Goal: Task Accomplishment & Management: Manage account settings

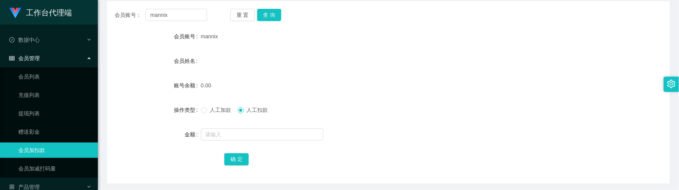
scroll to position [68, 0]
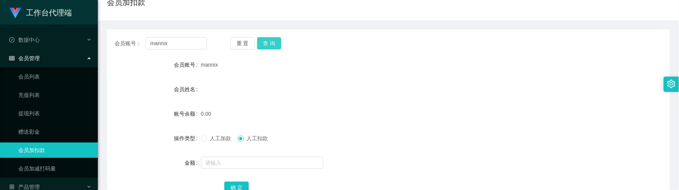
click at [279, 45] on button "查 询" at bounding box center [269, 43] width 24 height 12
drag, startPoint x: 186, startPoint y: 46, endPoint x: 138, endPoint y: 49, distance: 48.6
click at [108, 41] on div "会员账号： mannix 重 置 查 询" at bounding box center [388, 43] width 563 height 12
paste input "Lili8898"
type input "Lili8898"
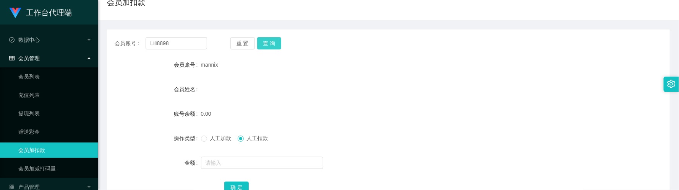
click at [271, 44] on button "查 询" at bounding box center [269, 43] width 24 height 12
click at [214, 139] on span "人工加款" at bounding box center [221, 138] width 28 height 6
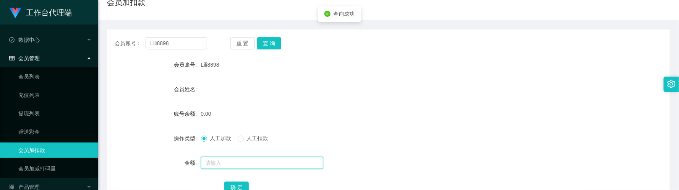
click at [214, 158] on input "text" at bounding box center [262, 162] width 122 height 12
type input "100"
click at [233, 183] on button "确 定" at bounding box center [236, 187] width 24 height 12
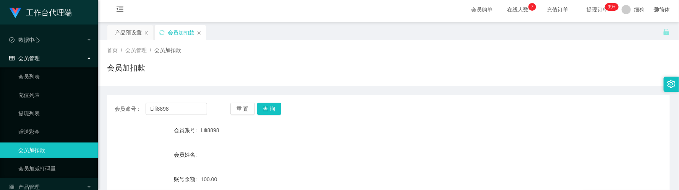
scroll to position [0, 0]
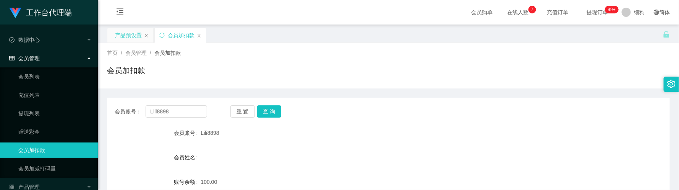
click at [132, 37] on div "产品预设置" at bounding box center [128, 35] width 27 height 15
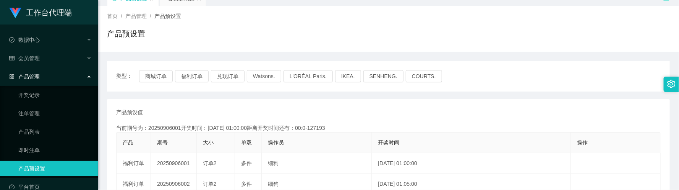
scroll to position [57, 0]
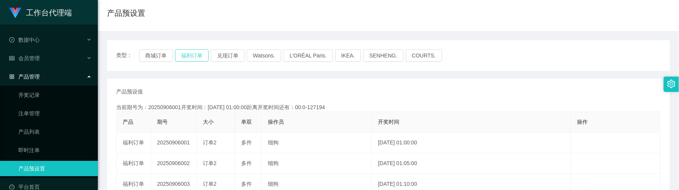
click at [188, 61] on button "福利订单" at bounding box center [192, 55] width 34 height 12
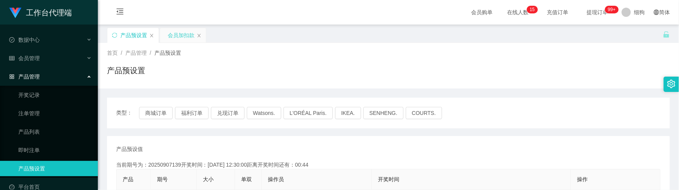
click at [168, 39] on div "会员加扣款" at bounding box center [181, 35] width 27 height 15
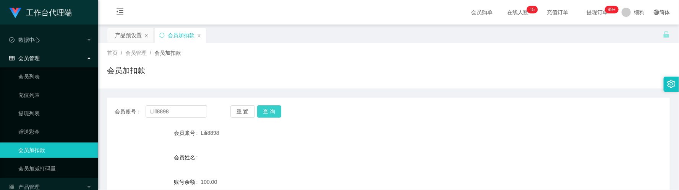
click at [266, 113] on button "查 询" at bounding box center [269, 111] width 24 height 12
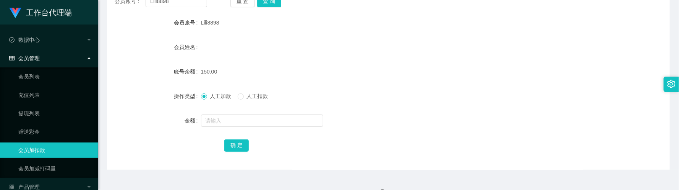
scroll to position [115, 0]
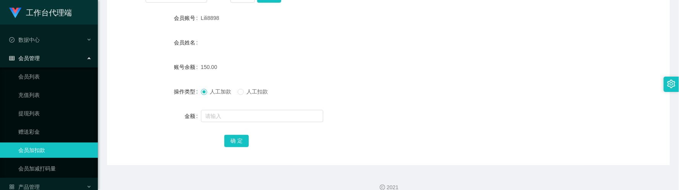
click at [249, 94] on label "人工扣款" at bounding box center [255, 91] width 34 height 8
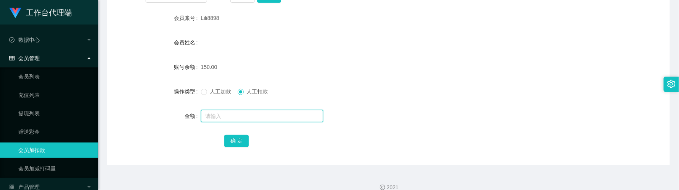
click at [244, 118] on input "text" at bounding box center [262, 116] width 122 height 12
type input "150"
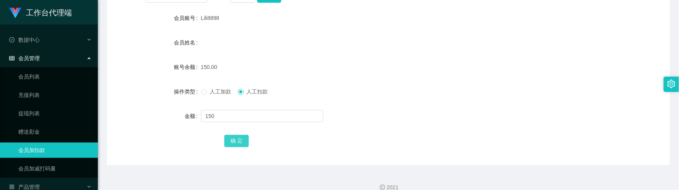
click at [243, 136] on button "确 定" at bounding box center [236, 140] width 24 height 12
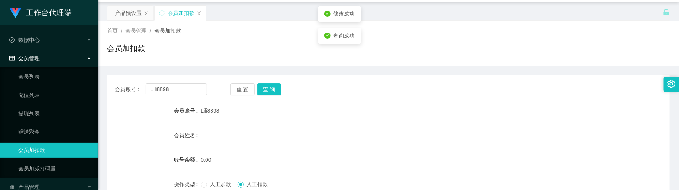
scroll to position [0, 0]
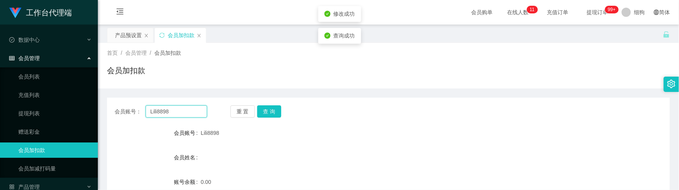
drag, startPoint x: 181, startPoint y: 109, endPoint x: 203, endPoint y: 105, distance: 22.6
click at [94, 101] on section "工作台代理端 数据中心 会员管理 会员列表 充值列表 提现列表 赠送彩金 会员加扣款 会员加减打码量 产品管理 开奖记录 注单管理 产品列表 即时注单 产品预…" at bounding box center [339, 157] width 679 height 315
paste input "96309963"
type input "96309963"
click at [270, 109] on button "查 询" at bounding box center [269, 111] width 24 height 12
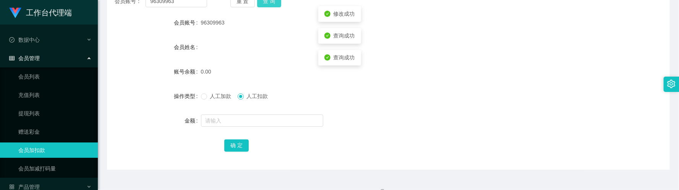
scroll to position [115, 0]
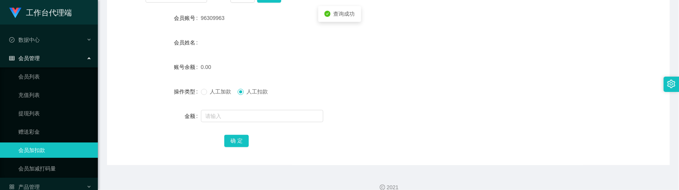
click at [215, 91] on span "人工加款" at bounding box center [221, 91] width 28 height 6
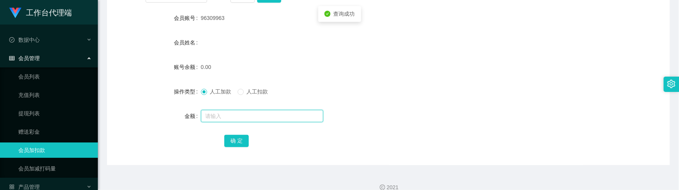
click at [232, 122] on input "text" at bounding box center [262, 116] width 122 height 12
type input "100"
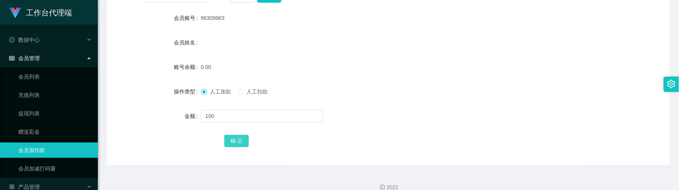
click at [231, 135] on button "确 定" at bounding box center [236, 140] width 24 height 12
click at [132, 78] on form "会员账号 96309963 会员姓名 账号余额 100.00 操作类型 人工加款 人工扣款 金额 确 定" at bounding box center [388, 79] width 563 height 138
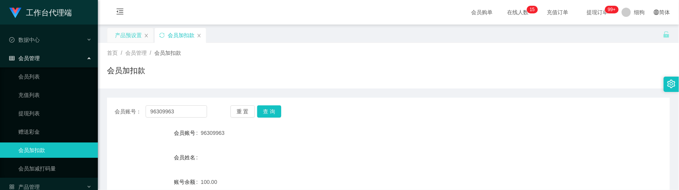
click at [137, 32] on div "产品预设置" at bounding box center [128, 35] width 27 height 15
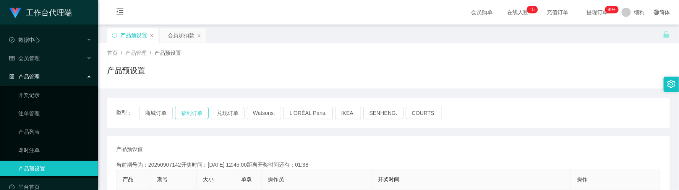
click at [198, 113] on button "福利订单" at bounding box center [192, 113] width 34 height 12
click at [175, 42] on div "会员加扣款" at bounding box center [181, 35] width 27 height 15
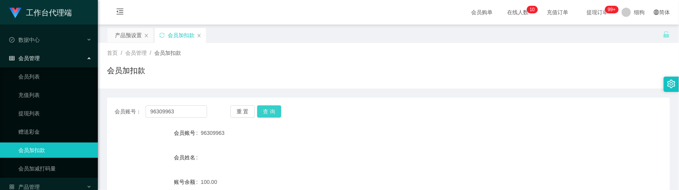
click at [274, 117] on div "会员账号： 96309963 重 置 查 询 会员账号 96309963 会员姓名 账号余额 100.00 操作类型 人工加款 人工扣款 金额 确 定" at bounding box center [388, 188] width 563 height 182
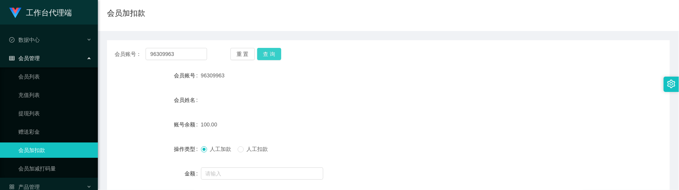
click at [271, 51] on button "查 询" at bounding box center [269, 54] width 24 height 12
click at [273, 51] on button "查 询" at bounding box center [269, 54] width 24 height 12
click at [271, 49] on button "查 询" at bounding box center [269, 54] width 24 height 12
click at [265, 57] on button "查 询" at bounding box center [269, 54] width 24 height 12
click at [251, 151] on span "人工扣款" at bounding box center [258, 149] width 28 height 6
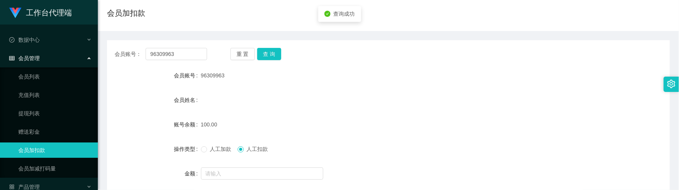
click at [207, 149] on span "人工加款" at bounding box center [221, 149] width 28 height 6
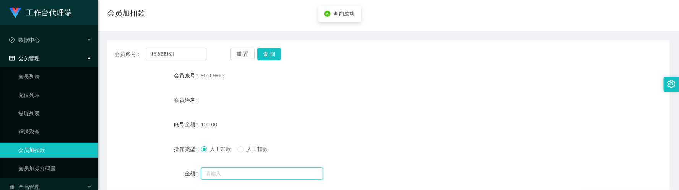
click at [224, 172] on input "text" at bounding box center [262, 173] width 122 height 12
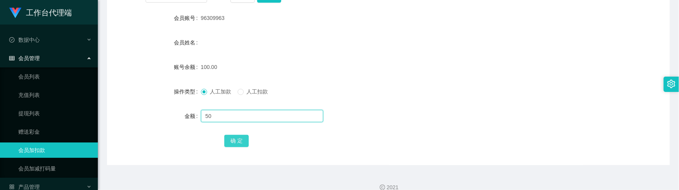
type input "50"
click at [229, 143] on button "确 定" at bounding box center [236, 140] width 24 height 12
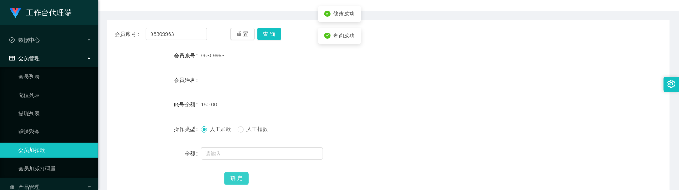
scroll to position [57, 0]
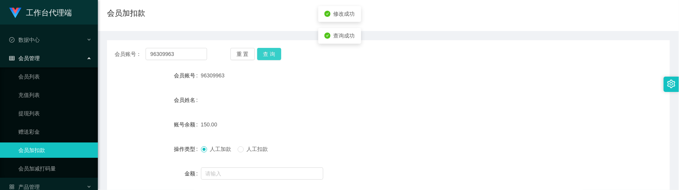
click at [261, 56] on button "查 询" at bounding box center [269, 54] width 24 height 12
click at [268, 61] on div "会员账号： 96309963 重 置 查 询 会员账号 96309963 会员姓名 账号余额 150.00 操作类型 人工加款 人工扣款 金额 确 定" at bounding box center [388, 131] width 563 height 182
click at [277, 58] on button "查 询" at bounding box center [269, 54] width 24 height 12
click at [278, 52] on button "查 询" at bounding box center [269, 54] width 24 height 12
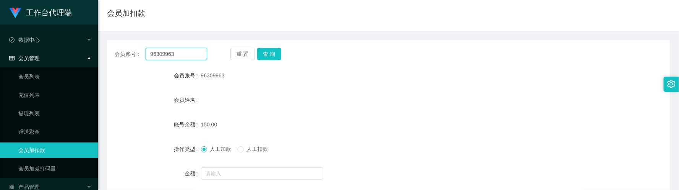
drag, startPoint x: 194, startPoint y: 58, endPoint x: 96, endPoint y: 54, distance: 97.9
click at [96, 54] on section "工作台代理端 数据中心 会员管理 会员列表 充值列表 提现列表 赠送彩金 会员加扣款 会员加减打码量 产品管理 开奖记录 注单管理 产品列表 即时注单 产品预…" at bounding box center [339, 100] width 679 height 315
paste input "86696016"
type input "86696016"
click at [274, 55] on button "查 询" at bounding box center [269, 54] width 24 height 12
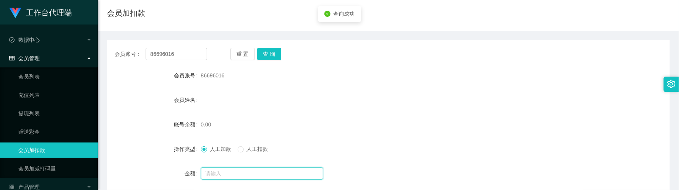
click at [207, 173] on input "text" at bounding box center [262, 173] width 122 height 12
click at [233, 170] on input "text" at bounding box center [262, 173] width 122 height 12
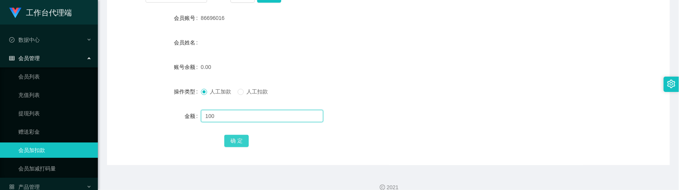
type input "100"
click at [234, 143] on button "确 定" at bounding box center [236, 140] width 24 height 12
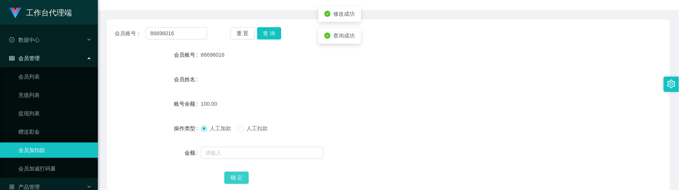
scroll to position [57, 0]
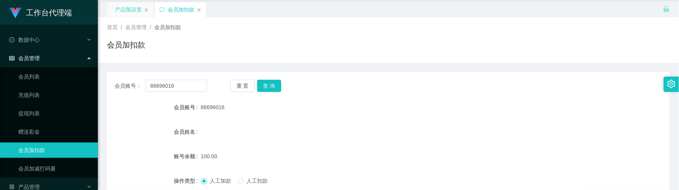
scroll to position [0, 0]
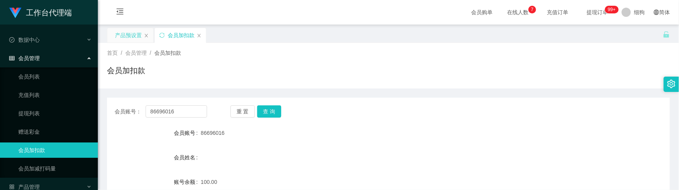
click at [132, 35] on div "产品预设置" at bounding box center [128, 35] width 27 height 15
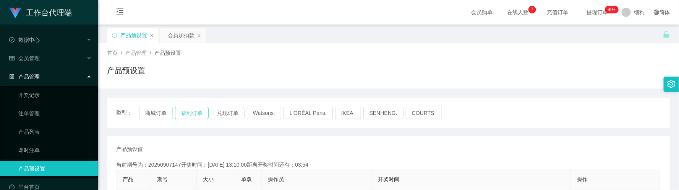
click at [193, 115] on button "福利订单" at bounding box center [192, 113] width 34 height 12
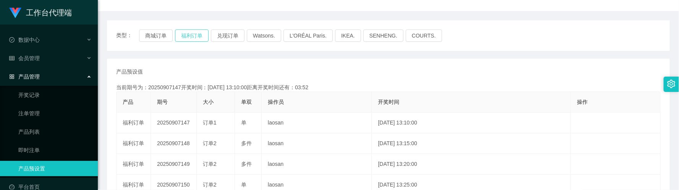
scroll to position [57, 0]
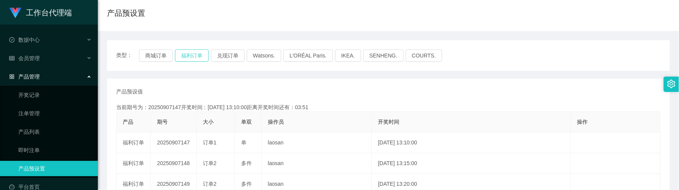
click at [194, 53] on button "福利订单" at bounding box center [192, 55] width 34 height 12
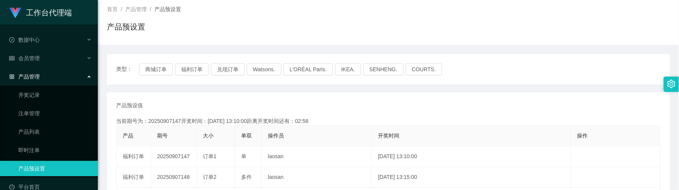
scroll to position [0, 0]
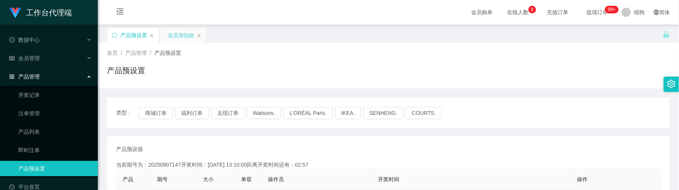
drag, startPoint x: 172, startPoint y: 41, endPoint x: 177, endPoint y: 42, distance: 5.1
click at [172, 41] on div "会员加扣款" at bounding box center [181, 35] width 27 height 15
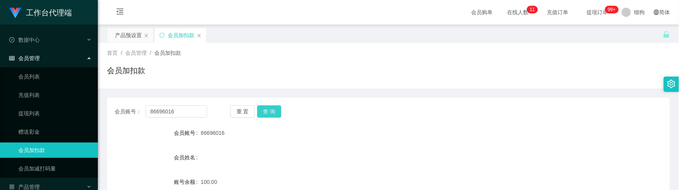
click at [264, 115] on button "查 询" at bounding box center [269, 111] width 24 height 12
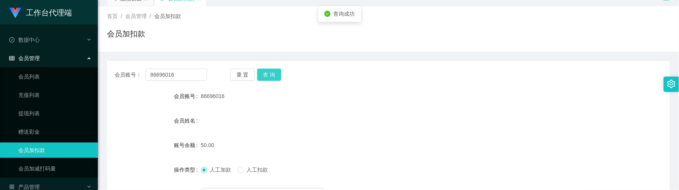
scroll to position [57, 0]
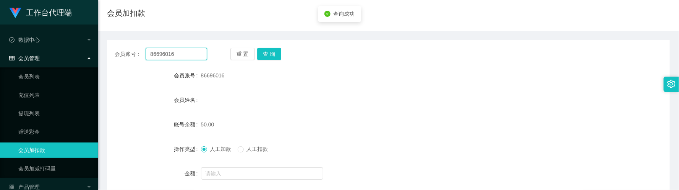
drag, startPoint x: 195, startPoint y: 53, endPoint x: 110, endPoint y: 52, distance: 84.5
click at [108, 52] on div "会员账号： 86696016 重 置 查 询" at bounding box center [388, 54] width 563 height 12
paste input "hockwee"
type input "hockwee"
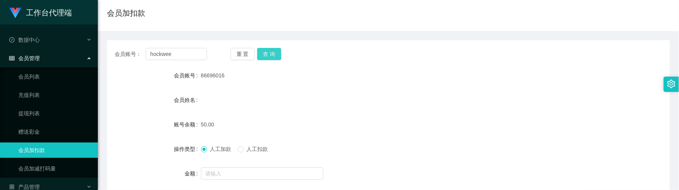
click at [271, 55] on button "查 询" at bounding box center [269, 54] width 24 height 12
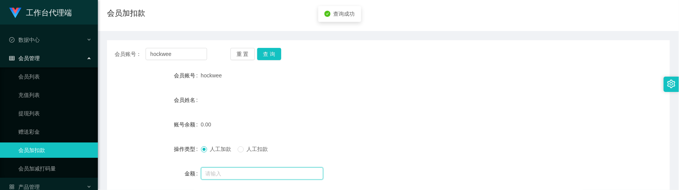
click at [226, 170] on input "text" at bounding box center [262, 173] width 122 height 12
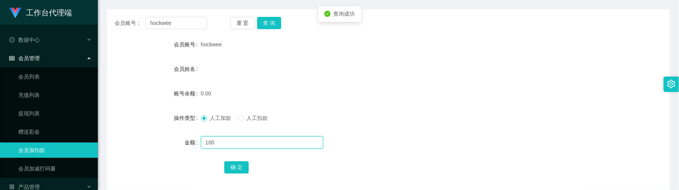
scroll to position [115, 0]
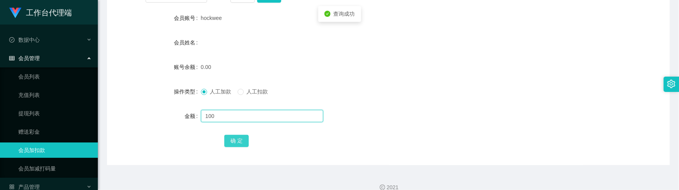
type input "100"
click at [236, 143] on button "确 定" at bounding box center [236, 140] width 24 height 12
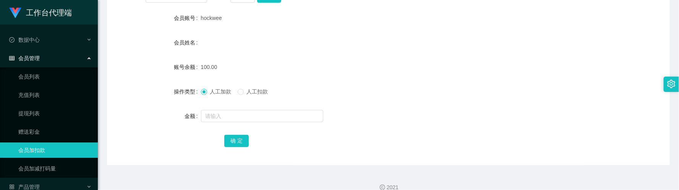
click at [343, 38] on div "会员姓名" at bounding box center [388, 42] width 563 height 15
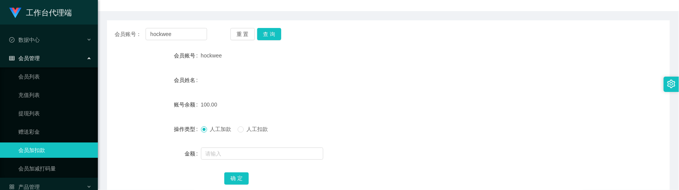
scroll to position [57, 0]
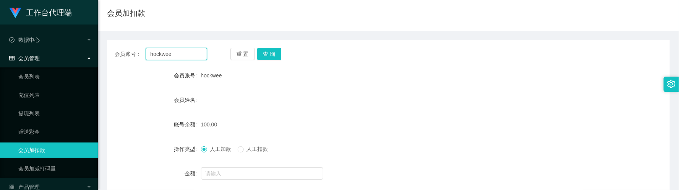
click at [185, 52] on input "hockwee" at bounding box center [177, 54] width 62 height 12
type input "86696016"
click at [269, 54] on button "查 询" at bounding box center [269, 54] width 24 height 12
click at [273, 50] on button "查 询" at bounding box center [269, 54] width 24 height 12
click at [274, 57] on button "查 询" at bounding box center [269, 54] width 24 height 12
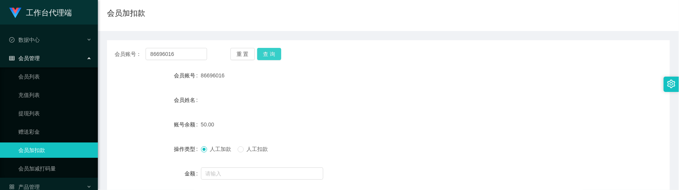
click at [267, 55] on button "查 询" at bounding box center [269, 54] width 24 height 12
click at [261, 57] on button "查 询" at bounding box center [269, 54] width 24 height 12
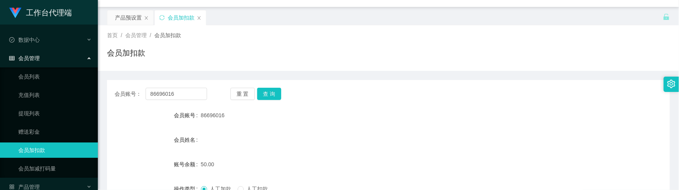
scroll to position [0, 0]
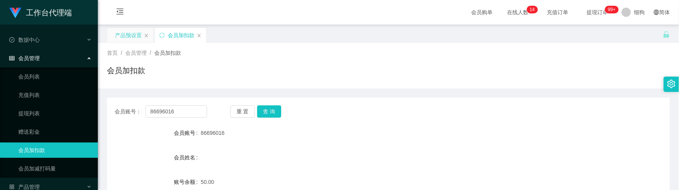
click at [132, 37] on div "产品预设置" at bounding box center [128, 35] width 27 height 15
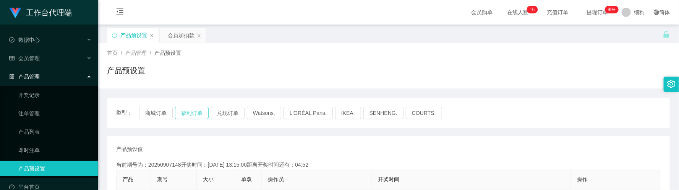
click at [193, 111] on button "福利订单" at bounding box center [192, 113] width 34 height 12
drag, startPoint x: 178, startPoint y: 37, endPoint x: 176, endPoint y: 46, distance: 9.5
click at [178, 37] on div "会员加扣款" at bounding box center [181, 35] width 27 height 15
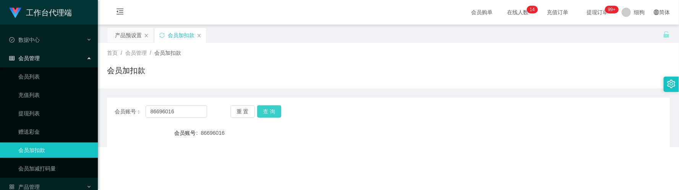
click at [272, 110] on button "查 询" at bounding box center [269, 111] width 24 height 12
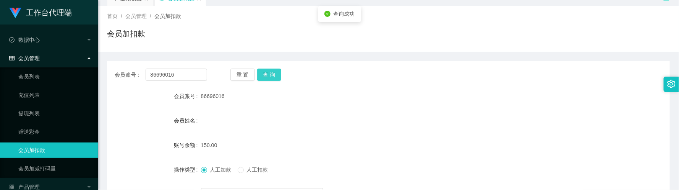
scroll to position [57, 0]
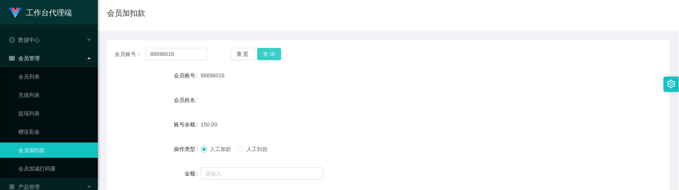
click at [268, 50] on button "查 询" at bounding box center [269, 54] width 24 height 12
click at [280, 53] on button "查 询" at bounding box center [269, 54] width 24 height 12
click at [273, 57] on button "查 询" at bounding box center [269, 54] width 24 height 12
drag, startPoint x: 243, startPoint y: 148, endPoint x: 242, endPoint y: 164, distance: 16.1
click at [244, 148] on label "人工扣款" at bounding box center [255, 149] width 34 height 8
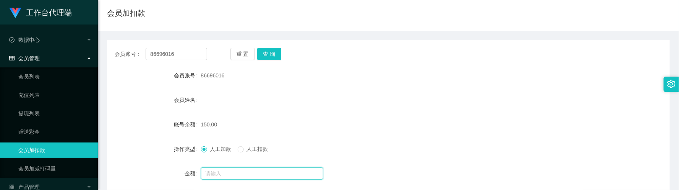
click at [242, 168] on input "text" at bounding box center [262, 173] width 122 height 12
click at [237, 153] on div "人工加款 人工扣款" at bounding box center [237, 149] width 73 height 8
click at [242, 168] on input "text" at bounding box center [262, 173] width 122 height 12
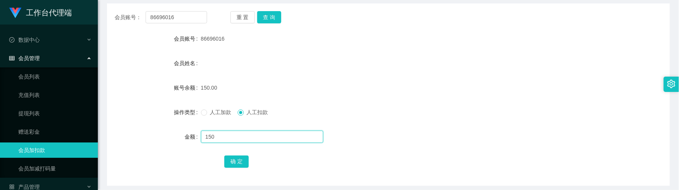
scroll to position [115, 0]
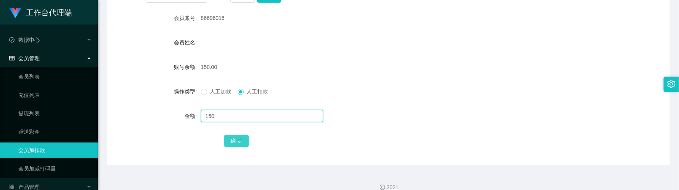
type input "150"
click at [239, 142] on button "确 定" at bounding box center [236, 140] width 24 height 12
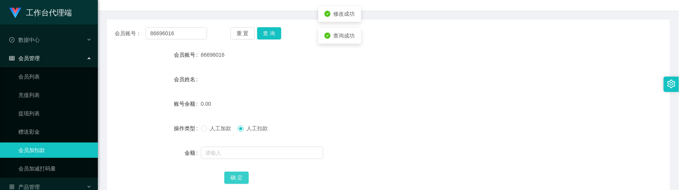
scroll to position [57, 0]
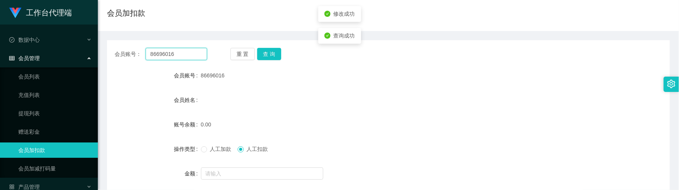
drag, startPoint x: 190, startPoint y: 54, endPoint x: 13, endPoint y: 53, distance: 176.9
click at [2, 53] on section "工作台代理端 数据中心 会员管理 会员列表 充值列表 提现列表 赠送彩金 会员加扣款 会员加减打码量 产品管理 开奖记录 注单管理 产品列表 即时注单 产品预…" at bounding box center [339, 100] width 679 height 315
paste input "hockwee"
type input "hockwee"
click at [265, 59] on button "查 询" at bounding box center [269, 54] width 24 height 12
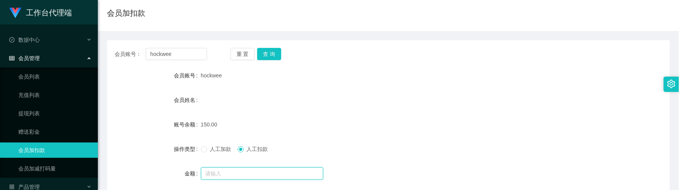
click at [265, 177] on input "text" at bounding box center [262, 173] width 122 height 12
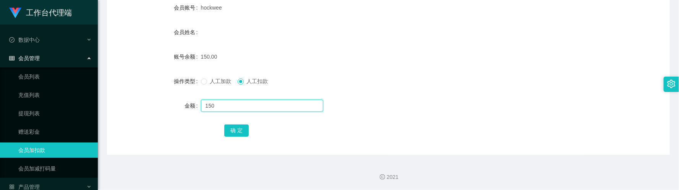
scroll to position [125, 0]
type input "150"
click at [241, 130] on button "确 定" at bounding box center [236, 130] width 24 height 12
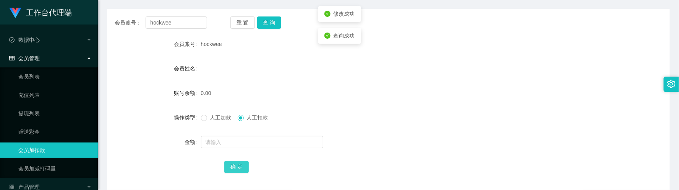
scroll to position [68, 0]
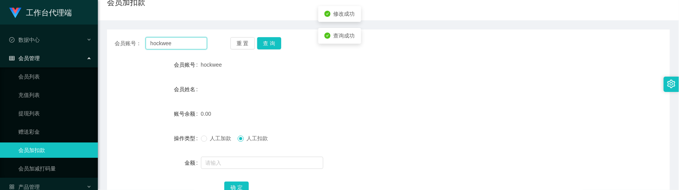
drag, startPoint x: 196, startPoint y: 40, endPoint x: 106, endPoint y: 36, distance: 90.7
click at [71, 30] on section "工作台代理端 数据中心 会员管理 会员列表 充值列表 提现列表 赠送彩金 会员加扣款 会员加减打码量 产品管理 开奖记录 注单管理 产品列表 即时注单 产品预…" at bounding box center [339, 89] width 679 height 315
paste input "mingming"
type input "mingming"
drag, startPoint x: 275, startPoint y: 46, endPoint x: 262, endPoint y: 46, distance: 12.6
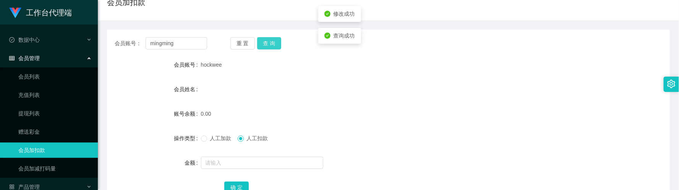
click at [275, 46] on button "查 询" at bounding box center [269, 43] width 24 height 12
click at [217, 131] on div "人工加款 人工扣款" at bounding box center [365, 137] width 328 height 15
click at [217, 136] on span "人工加款" at bounding box center [221, 138] width 28 height 6
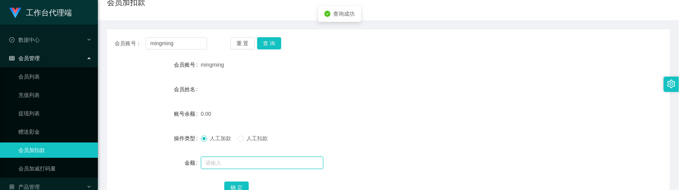
click at [230, 157] on input "text" at bounding box center [262, 162] width 122 height 12
type input "100"
click at [242, 183] on button "确 定" at bounding box center [236, 187] width 24 height 12
click at [352, 100] on form "会员账号 mingming 会员姓名 账号余额 100.00 操作类型 人工加款 人工扣款 金额 确 定" at bounding box center [388, 126] width 563 height 138
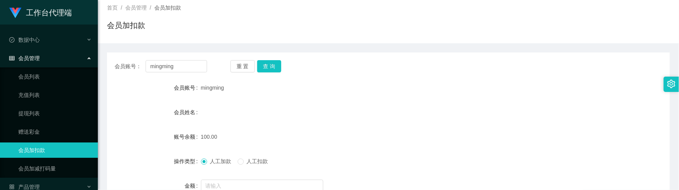
scroll to position [11, 0]
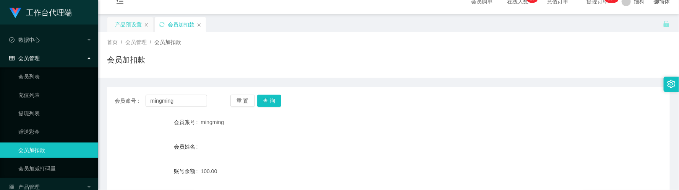
click at [122, 20] on div "产品预设置" at bounding box center [128, 24] width 27 height 15
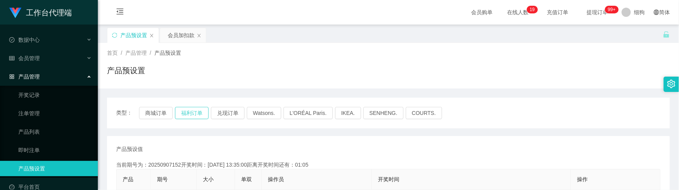
click at [197, 116] on button "福利订单" at bounding box center [192, 113] width 34 height 12
drag, startPoint x: 179, startPoint y: 39, endPoint x: 177, endPoint y: 43, distance: 3.9
click at [179, 39] on div "会员加扣款" at bounding box center [181, 35] width 27 height 15
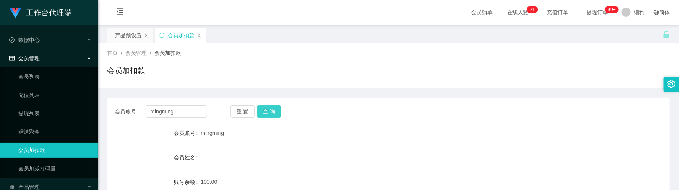
click at [266, 115] on button "查 询" at bounding box center [269, 111] width 24 height 12
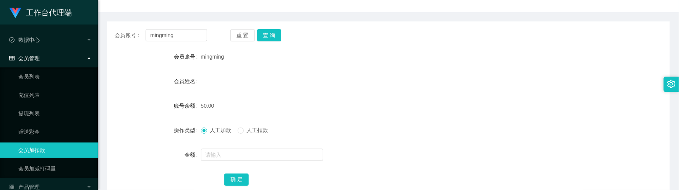
scroll to position [57, 0]
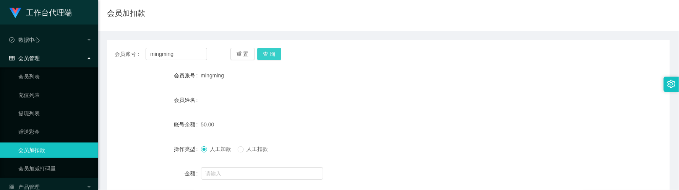
click at [275, 58] on button "查 询" at bounding box center [269, 54] width 24 height 12
click at [248, 154] on div "人工加款 人工扣款" at bounding box center [365, 148] width 328 height 15
click at [253, 150] on span "人工扣款" at bounding box center [258, 149] width 28 height 6
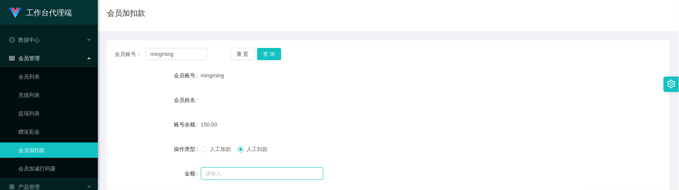
click at [247, 172] on input "text" at bounding box center [262, 173] width 122 height 12
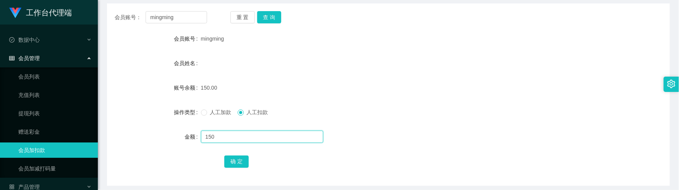
scroll to position [115, 0]
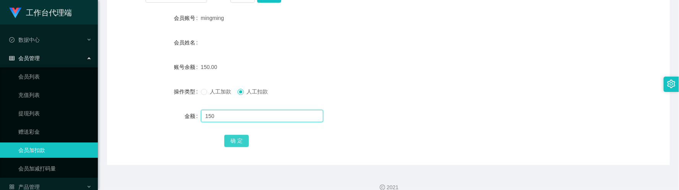
type input "150"
click at [234, 137] on button "确 定" at bounding box center [236, 140] width 24 height 12
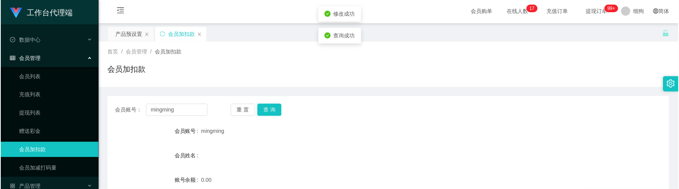
scroll to position [0, 0]
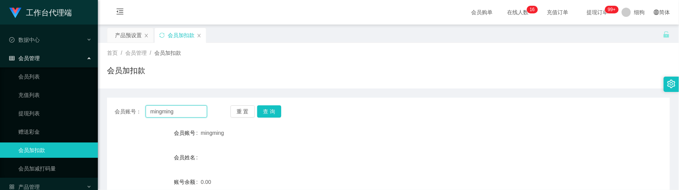
drag, startPoint x: 159, startPoint y: 108, endPoint x: 97, endPoint y: 97, distance: 62.1
click at [97, 97] on section "工作台代理端 数据中心 会员管理 会员列表 充值列表 提现列表 赠送彩金 会员加扣款 会员加减打码量 产品管理 开奖记录 注单管理 产品列表 即时注单 产品预…" at bounding box center [339, 157] width 679 height 315
paste input "Dllmccb378222"
click at [267, 110] on button "查 询" at bounding box center [269, 111] width 24 height 12
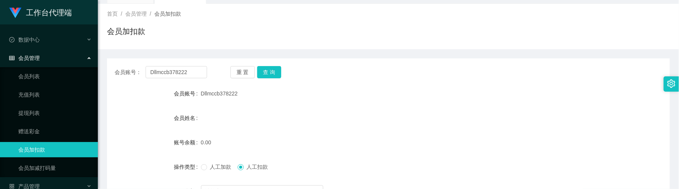
scroll to position [57, 0]
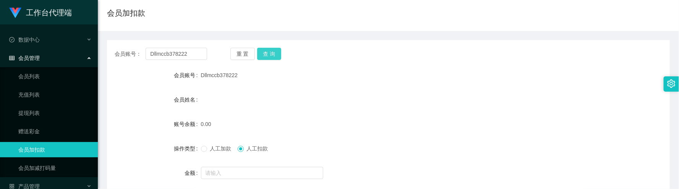
click at [269, 54] on button "查 询" at bounding box center [269, 54] width 24 height 12
drag, startPoint x: 195, startPoint y: 53, endPoint x: 107, endPoint y: 47, distance: 88.4
click at [47, 38] on section "工作台代理端 数据中心 会员管理 会员列表 充值列表 提现列表 赠送彩金 会员加扣款 会员加减打码量 产品管理 开奖记录 注单管理 产品列表 即时注单 产品预…" at bounding box center [339, 100] width 679 height 315
paste input "Cho123"
type input "Cho123"
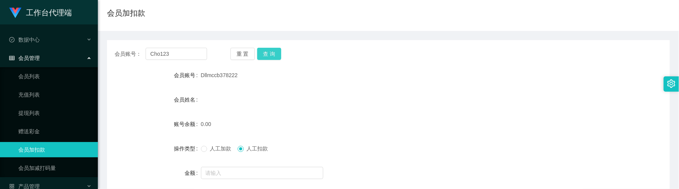
click at [271, 54] on button "查 询" at bounding box center [269, 54] width 24 height 12
drag, startPoint x: 198, startPoint y: 52, endPoint x: 95, endPoint y: 44, distance: 102.7
click at [86, 41] on section "工作台代理端 数据中心 会员管理 会员列表 充值列表 提现列表 赠送彩金 会员加扣款 会员加减打码量 产品管理 开奖记录 注单管理 产品列表 即时注单 产品预…" at bounding box center [339, 100] width 679 height 315
drag, startPoint x: 272, startPoint y: 56, endPoint x: 273, endPoint y: 65, distance: 8.5
click at [272, 56] on button "查 询" at bounding box center [269, 54] width 24 height 12
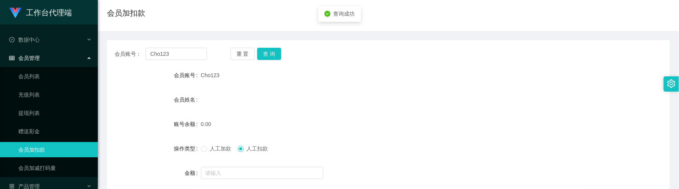
click at [216, 152] on label "人工加款" at bounding box center [218, 149] width 34 height 8
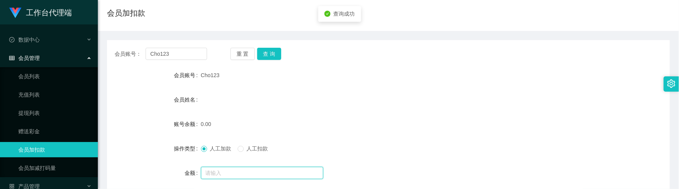
click at [228, 175] on input "text" at bounding box center [262, 173] width 122 height 12
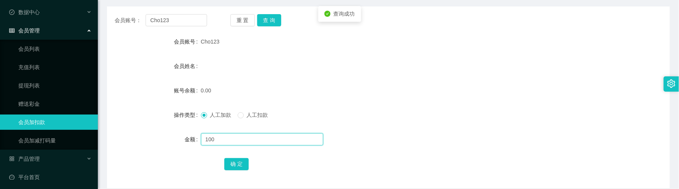
scroll to position [126, 0]
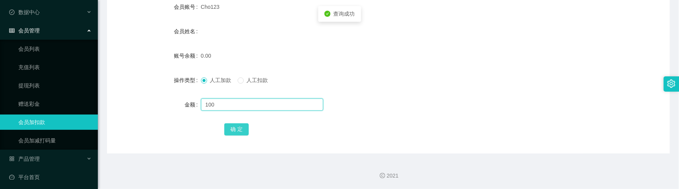
type input "100"
click at [244, 131] on button "确 定" at bounding box center [236, 129] width 24 height 12
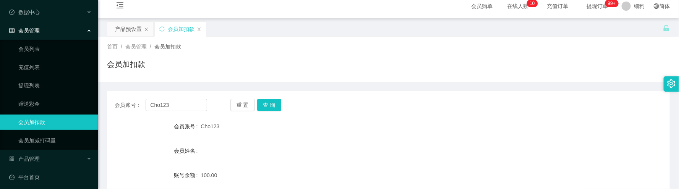
scroll to position [0, 0]
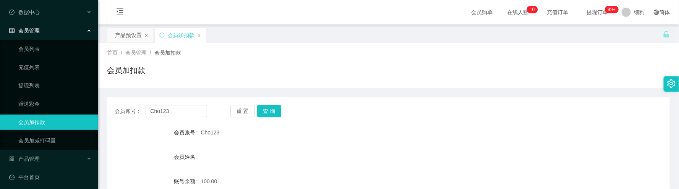
drag, startPoint x: 132, startPoint y: 35, endPoint x: 141, endPoint y: 45, distance: 13.3
click at [132, 35] on div "产品预设置" at bounding box center [128, 35] width 27 height 15
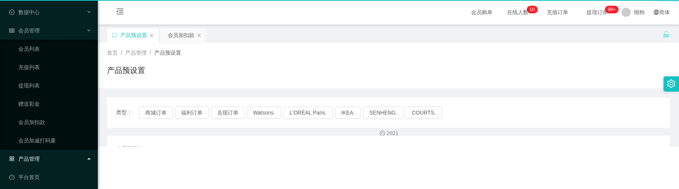
scroll to position [9, 0]
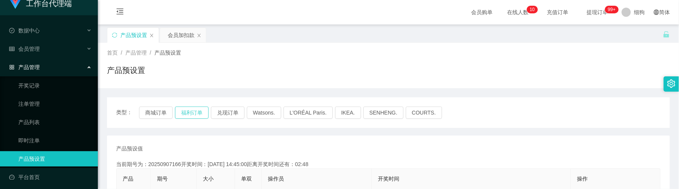
drag, startPoint x: 190, startPoint y: 115, endPoint x: 201, endPoint y: 110, distance: 12.2
click at [191, 115] on button "福利订单" at bounding box center [192, 113] width 34 height 12
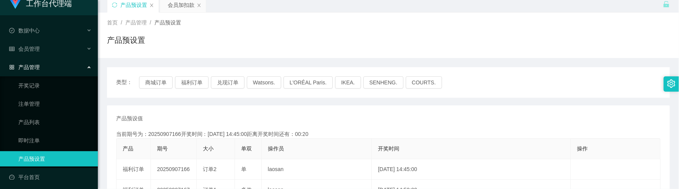
scroll to position [0, 0]
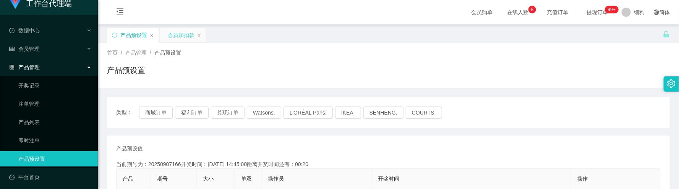
click at [178, 37] on div "会员加扣款" at bounding box center [181, 35] width 27 height 15
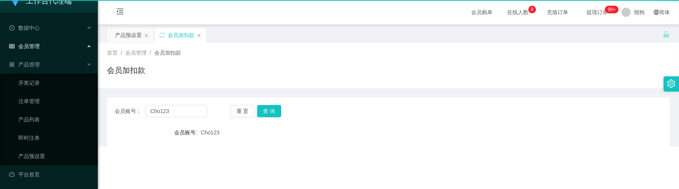
scroll to position [28, 0]
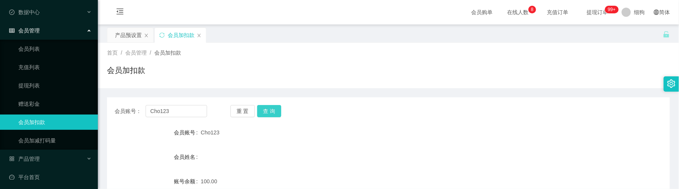
click at [264, 114] on button "查 询" at bounding box center [269, 111] width 24 height 12
click at [278, 114] on button "查 询" at bounding box center [269, 111] width 24 height 12
click at [271, 118] on div "会员账号： Cho123 重 置 查 询 会员账号 Cho123 会员姓名 账号余额 50.00 操作类型 人工加款 人工扣款 金额 确 定" at bounding box center [388, 188] width 563 height 182
click at [270, 113] on button "查 询" at bounding box center [269, 111] width 24 height 12
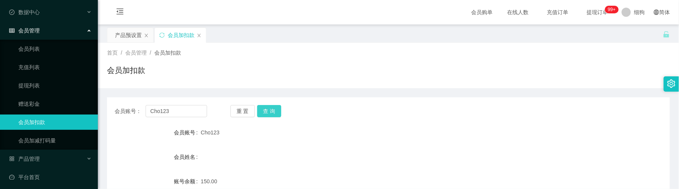
click at [266, 113] on button "查 询" at bounding box center [269, 111] width 24 height 12
drag, startPoint x: 189, startPoint y: 106, endPoint x: 207, endPoint y: 118, distance: 22.0
click at [70, 104] on section "工作台代理端 数据中心 会员管理 会员列表 充值列表 提现列表 赠送彩金 会员加扣款 会员加减打码量 产品管理 开奖记录 注单管理 产品列表 即时注单 产品预…" at bounding box center [339, 157] width 679 height 315
paste input "hockwee"
type input "hockwee"
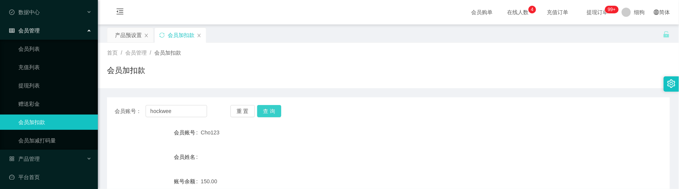
click at [267, 115] on button "查 询" at bounding box center [269, 111] width 24 height 12
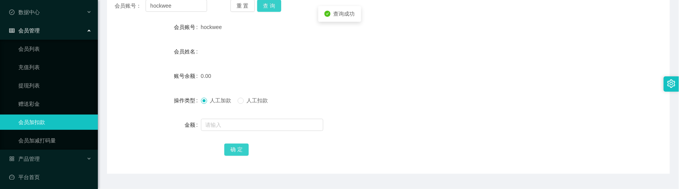
scroll to position [115, 0]
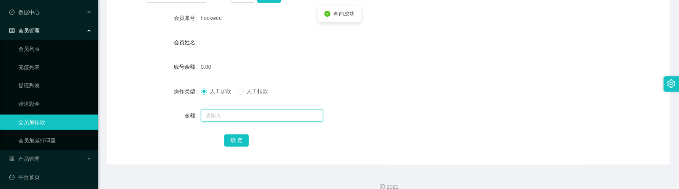
click at [230, 118] on input "text" at bounding box center [262, 116] width 122 height 12
type input "100"
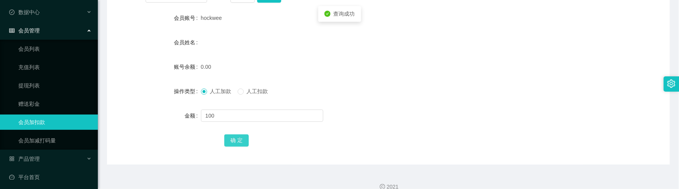
drag, startPoint x: 239, startPoint y: 141, endPoint x: 232, endPoint y: 136, distance: 8.8
click at [239, 141] on button "确 定" at bounding box center [236, 140] width 24 height 12
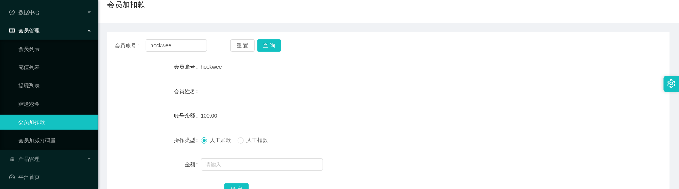
scroll to position [0, 0]
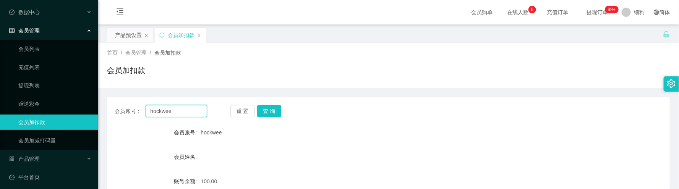
drag, startPoint x: 189, startPoint y: 112, endPoint x: 111, endPoint y: 107, distance: 78.1
click at [111, 107] on div "会员账号： hockwee 重 置 查 询" at bounding box center [388, 111] width 563 height 12
paste input "Lili8898"
type input "Lili8898"
click at [273, 114] on button "查 询" at bounding box center [269, 111] width 24 height 12
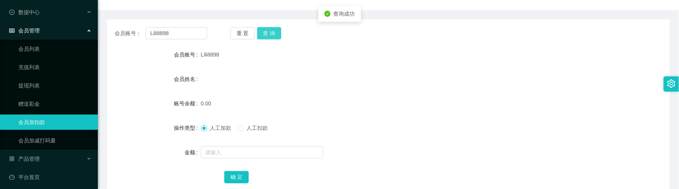
scroll to position [115, 0]
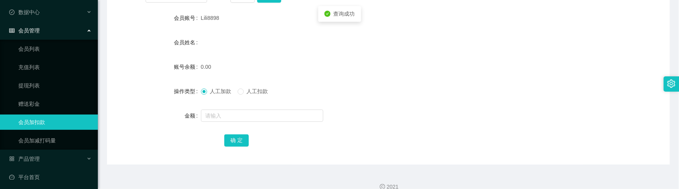
click at [229, 128] on form "会员账号 Lili8898 会员姓名 账号余额 0.00 操作类型 人工加款 人工扣款 金额 确 定" at bounding box center [388, 79] width 563 height 138
click at [248, 122] on div at bounding box center [365, 115] width 328 height 15
click at [256, 117] on input "text" at bounding box center [262, 116] width 122 height 12
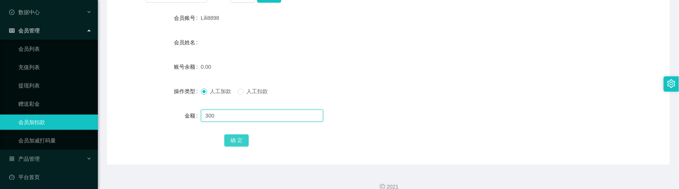
type input "300"
click at [233, 139] on button "确 定" at bounding box center [236, 140] width 24 height 12
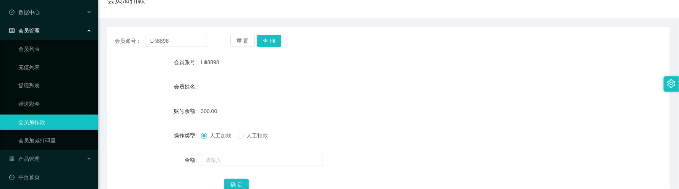
scroll to position [0, 0]
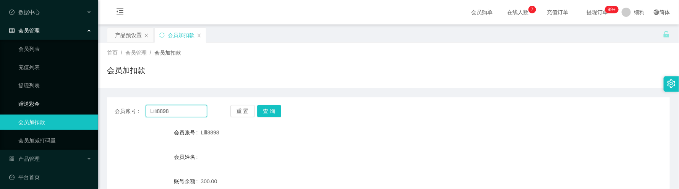
drag, startPoint x: 184, startPoint y: 110, endPoint x: 187, endPoint y: 119, distance: 9.4
click at [89, 105] on section "工作台代理端 数据中心 会员管理 会员列表 充值列表 提现列表 赠送彩金 会员加扣款 会员加减打码量 产品管理 开奖记录 注单管理 产品列表 即时注单 产品预…" at bounding box center [339, 157] width 679 height 315
paste input "86696016"
type input "86696016"
click at [277, 112] on button "查 询" at bounding box center [269, 111] width 24 height 12
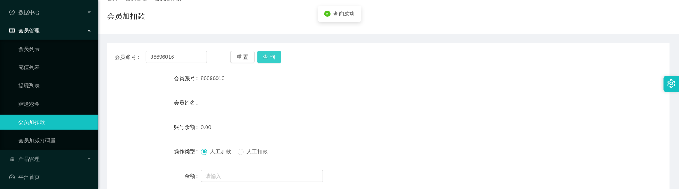
scroll to position [115, 0]
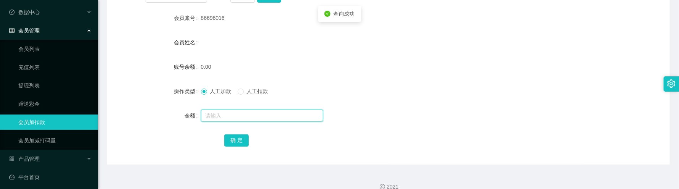
click at [222, 111] on input "text" at bounding box center [262, 116] width 122 height 12
type input "100"
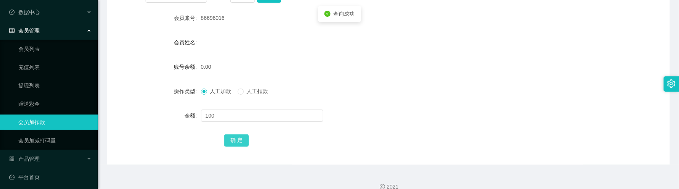
click at [235, 137] on button "确 定" at bounding box center [236, 140] width 24 height 12
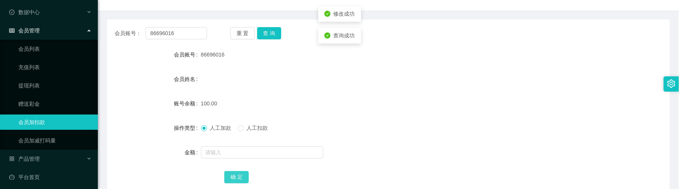
scroll to position [57, 0]
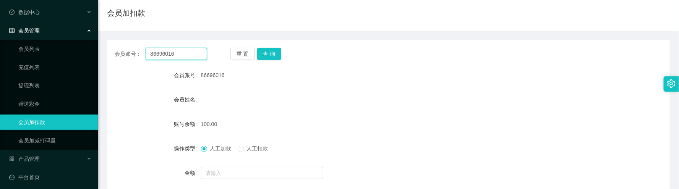
drag, startPoint x: 184, startPoint y: 58, endPoint x: 120, endPoint y: 51, distance: 63.9
click at [120, 51] on div "会员账号： 86696016" at bounding box center [161, 54] width 92 height 12
paste input "mannix"
type input "mannix"
click at [261, 53] on button "查 询" at bounding box center [269, 54] width 24 height 12
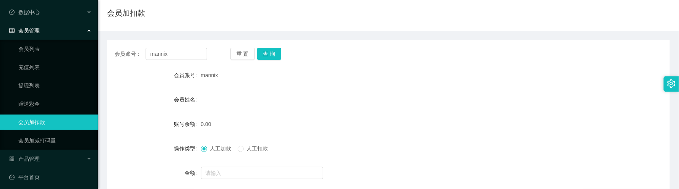
click at [226, 164] on form "会员账号 mannix 会员姓名 账号余额 0.00 操作类型 人工加款 人工扣款 金额 确 定" at bounding box center [388, 137] width 563 height 138
click at [225, 165] on div at bounding box center [365, 172] width 328 height 15
drag, startPoint x: 227, startPoint y: 167, endPoint x: 229, endPoint y: 172, distance: 5.3
click at [227, 168] on input "text" at bounding box center [262, 173] width 122 height 12
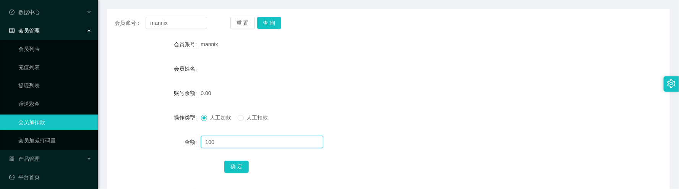
scroll to position [115, 0]
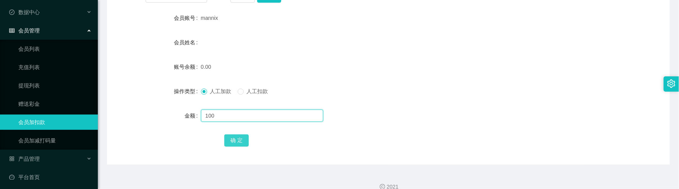
type input "100"
click at [238, 139] on button "确 定" at bounding box center [236, 140] width 24 height 12
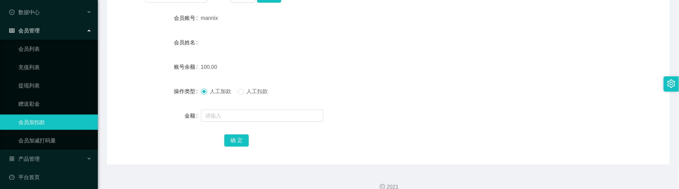
click at [251, 58] on form "会员账号 mannix 会员姓名 账号余额 100.00 操作类型 人工加款 人工扣款 金额 确 定" at bounding box center [388, 79] width 563 height 138
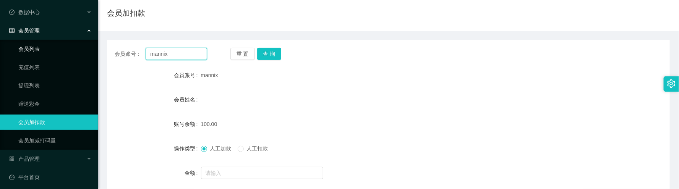
drag, startPoint x: 178, startPoint y: 52, endPoint x: 91, endPoint y: 42, distance: 88.1
click at [85, 41] on section "工作台代理端 数据中心 会员管理 会员列表 充值列表 提现列表 赠送彩金 会员加扣款 会员加减打码量 产品管理 开奖记录 注单管理 产品列表 即时注单 产品预…" at bounding box center [339, 100] width 679 height 315
paste input "96309963"
type input "96309963"
drag, startPoint x: 256, startPoint y: 52, endPoint x: 292, endPoint y: 68, distance: 40.2
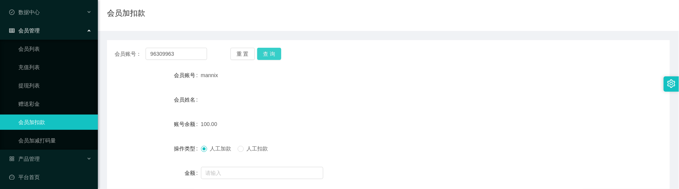
click at [257, 52] on button "查 询" at bounding box center [269, 54] width 24 height 12
drag, startPoint x: 292, startPoint y: 68, endPoint x: 284, endPoint y: 63, distance: 9.9
click at [292, 68] on div "96309963" at bounding box center [365, 75] width 328 height 15
click at [278, 59] on button "查 询" at bounding box center [269, 54] width 24 height 12
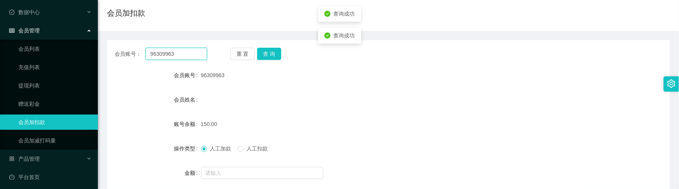
drag, startPoint x: 184, startPoint y: 60, endPoint x: 191, endPoint y: 55, distance: 8.3
click at [184, 60] on input "96309963" at bounding box center [177, 54] width 62 height 12
drag, startPoint x: 191, startPoint y: 54, endPoint x: 170, endPoint y: 47, distance: 22.5
click at [119, 44] on div "会员账号： 96309963 重 置 查 询 会员账号 96309963 会员姓名 账号余额 150.00 操作类型 人工加款 人工扣款 金额 确 定" at bounding box center [388, 131] width 563 height 182
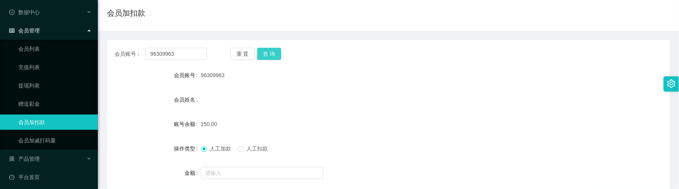
click at [265, 53] on button "查 询" at bounding box center [269, 54] width 24 height 12
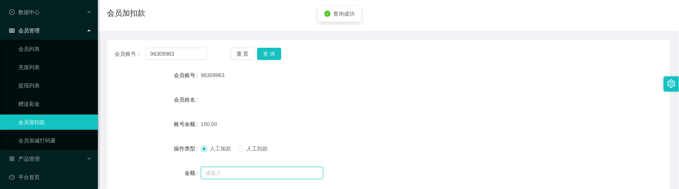
drag, startPoint x: 214, startPoint y: 167, endPoint x: 222, endPoint y: 169, distance: 7.4
click at [214, 168] on input "text" at bounding box center [262, 173] width 122 height 12
click at [245, 151] on span "人工扣款" at bounding box center [258, 149] width 28 height 6
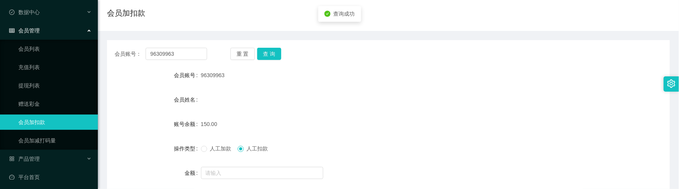
click at [240, 166] on div at bounding box center [365, 172] width 328 height 15
click at [241, 175] on input "text" at bounding box center [262, 173] width 122 height 12
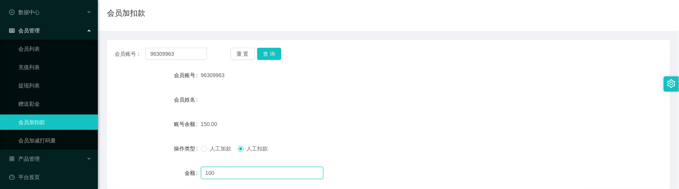
scroll to position [115, 0]
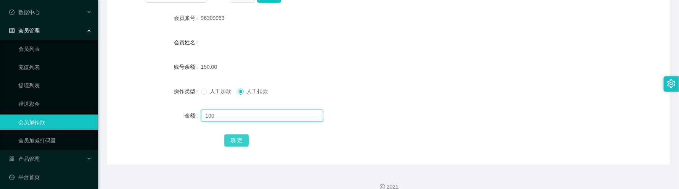
type input "100"
drag, startPoint x: 227, startPoint y: 139, endPoint x: 214, endPoint y: 138, distance: 13.8
click at [227, 139] on button "确 定" at bounding box center [236, 140] width 24 height 12
click at [215, 113] on input "text" at bounding box center [262, 116] width 122 height 12
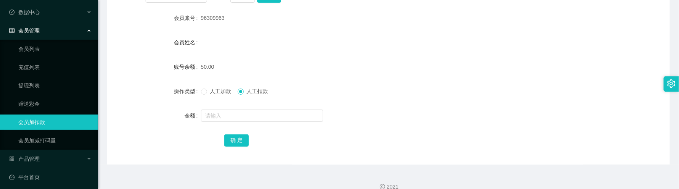
click at [213, 97] on div "人工加款 人工扣款" at bounding box center [365, 91] width 328 height 15
click at [216, 93] on span "人工加款" at bounding box center [221, 91] width 28 height 6
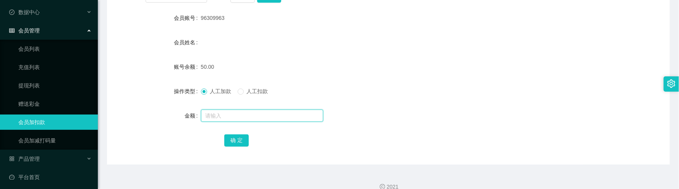
click at [218, 113] on input "text" at bounding box center [262, 116] width 122 height 12
type input "50"
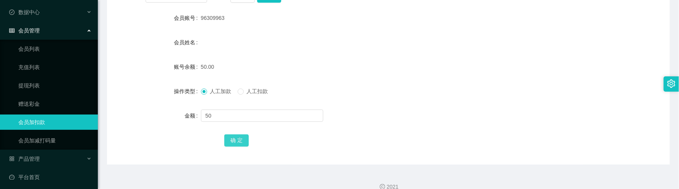
click at [237, 143] on button "确 定" at bounding box center [236, 140] width 24 height 12
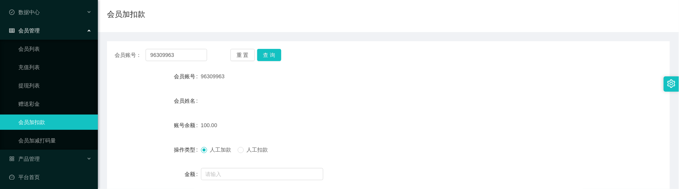
scroll to position [0, 0]
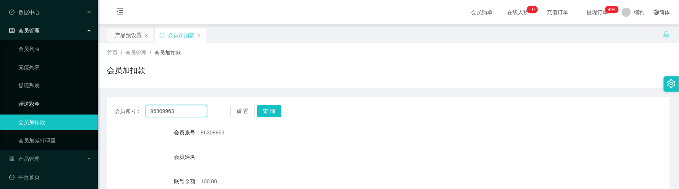
drag, startPoint x: 184, startPoint y: 111, endPoint x: 52, endPoint y: 94, distance: 132.9
click at [52, 94] on section "工作台代理端 数据中心 会员管理 会员列表 充值列表 提现列表 赠送彩金 会员加扣款 会员加减打码量 产品管理 开奖记录 注单管理 产品列表 即时注单 产品预…" at bounding box center [339, 157] width 679 height 315
paste input "Cho12"
type input "Cho123"
click at [269, 112] on button "查 询" at bounding box center [269, 111] width 24 height 12
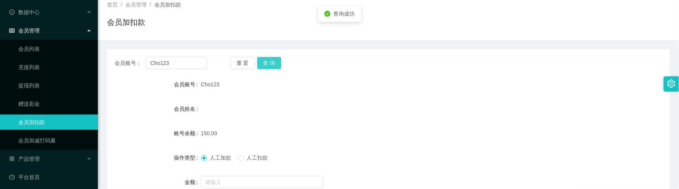
scroll to position [115, 0]
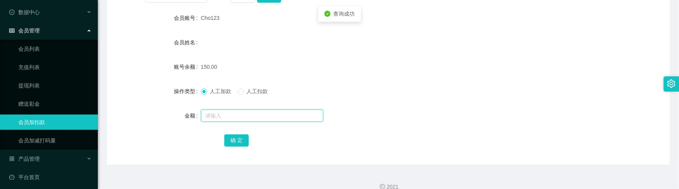
click at [242, 118] on input "text" at bounding box center [262, 116] width 122 height 12
drag, startPoint x: 251, startPoint y: 82, endPoint x: 254, endPoint y: 91, distance: 9.7
click at [252, 85] on form "会员账号 Cho123 会员姓名 账号余额 150.00 操作类型 人工加款 人工扣款 金额 确 定" at bounding box center [388, 79] width 563 height 138
click at [254, 91] on span "人工扣款" at bounding box center [258, 91] width 28 height 6
click at [249, 115] on input "text" at bounding box center [262, 116] width 122 height 12
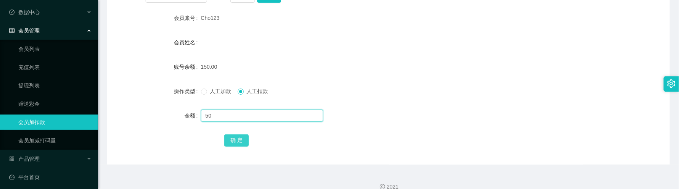
type input "50"
click at [238, 138] on button "确 定" at bounding box center [236, 140] width 24 height 12
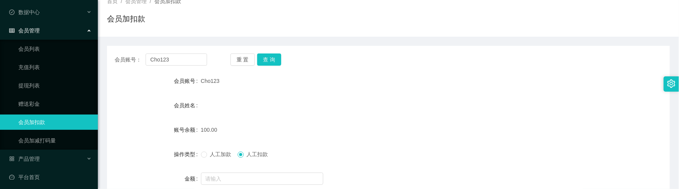
scroll to position [0, 0]
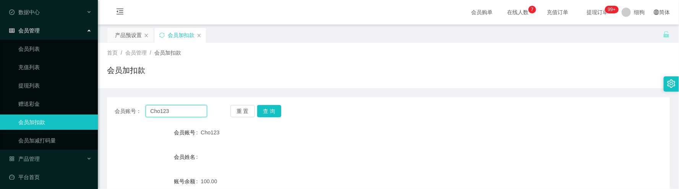
drag, startPoint x: 186, startPoint y: 113, endPoint x: 107, endPoint y: 105, distance: 79.4
click at [107, 105] on div "会员账号： Cho123 重 置 查 询" at bounding box center [388, 111] width 563 height 12
paste input "9630996"
type input "96309963"
click at [266, 112] on button "查 询" at bounding box center [269, 111] width 24 height 12
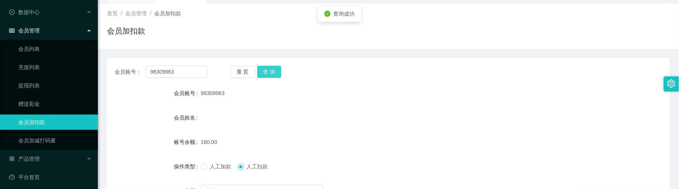
scroll to position [126, 0]
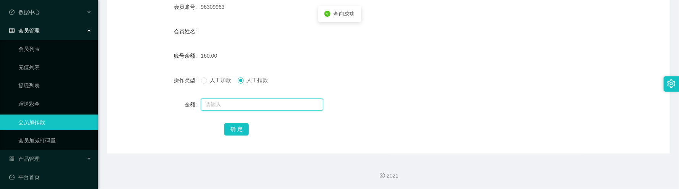
click at [249, 102] on input "text" at bounding box center [262, 105] width 122 height 12
type input "30"
drag, startPoint x: 230, startPoint y: 130, endPoint x: 247, endPoint y: 109, distance: 26.4
click at [230, 130] on button "确 定" at bounding box center [236, 129] width 24 height 12
click at [327, 75] on div "人工加款 人工扣款" at bounding box center [365, 80] width 328 height 15
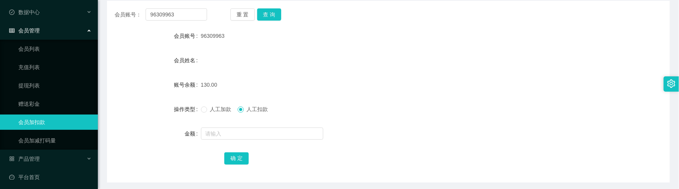
scroll to position [69, 0]
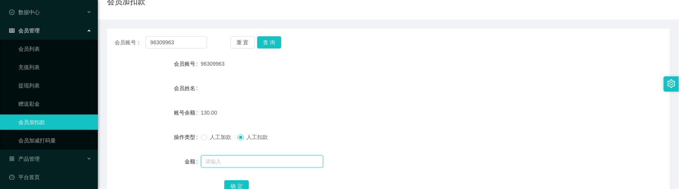
click at [244, 157] on input "text" at bounding box center [262, 162] width 122 height 12
type input "130"
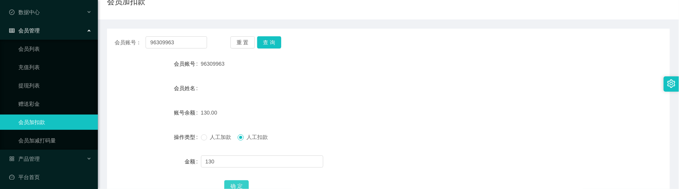
click at [245, 187] on button "确 定" at bounding box center [236, 186] width 24 height 12
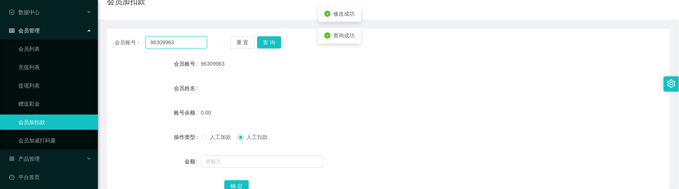
drag, startPoint x: 180, startPoint y: 44, endPoint x: 132, endPoint y: 33, distance: 49.3
click at [124, 31] on div "会员账号： 96309963 重 置 查 询 会员账号 96309963 会员姓名 账号余额 0.00 操作类型 人工加款 人工扣款 金额 确 定" at bounding box center [388, 120] width 563 height 182
paste input "8$"
type input "8$"
click at [264, 45] on button "查 询" at bounding box center [269, 42] width 24 height 12
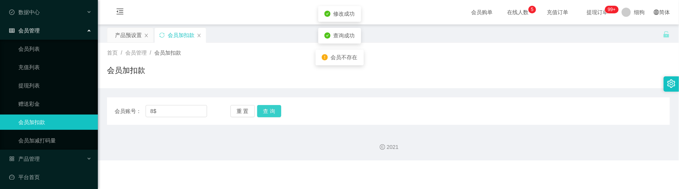
scroll to position [0, 0]
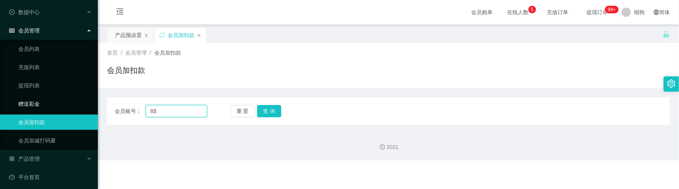
drag, startPoint x: 186, startPoint y: 110, endPoint x: 77, endPoint y: 96, distance: 109.9
click at [77, 96] on section "工作台代理端 数据中心 会员管理 会员列表 充值列表 提现列表 赠送彩金 会员加扣款 会员加减打码量 产品管理 开奖记录 注单管理 产品列表 即时注单 产品预…" at bounding box center [339, 80] width 679 height 160
